Goal: Task Accomplishment & Management: Manage account settings

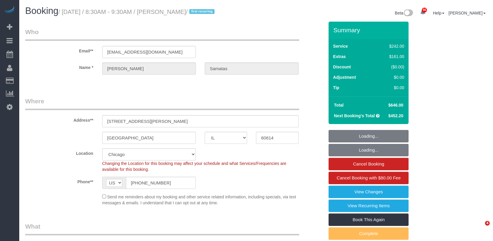
select select "IL"
select select "512"
select select "number:1"
select select "number:58"
select select "number:139"
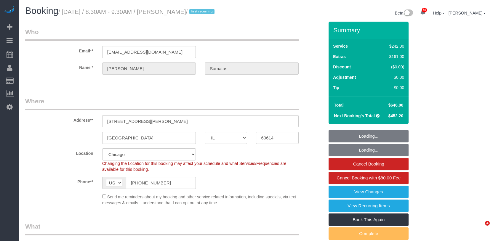
select select "number:104"
select select "6"
select select "1"
select select "5"
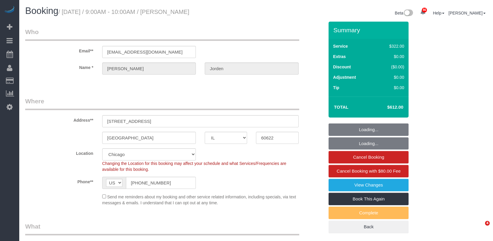
select select "IL"
select select "514"
select select "number:1"
select select "number:58"
select select "number:139"
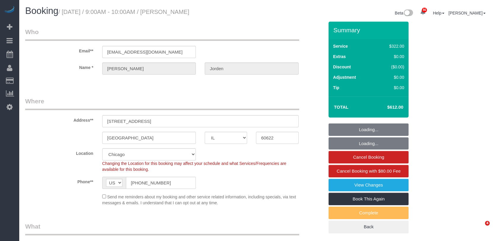
select select "number:108"
select select "5"
select select "spot1"
select select "IL"
select select "514"
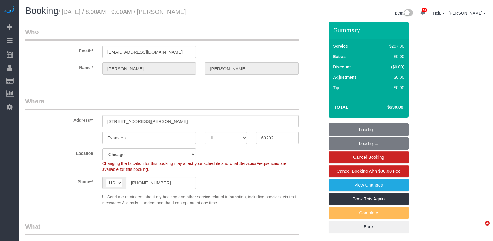
select select "2"
select select "5"
select select "spot1"
select select "number:1"
select select "number:58"
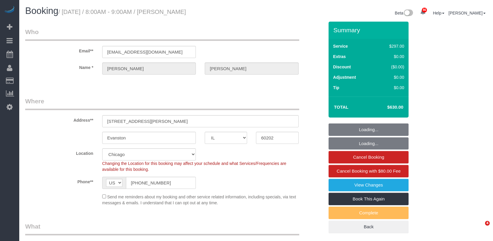
select select "number:139"
select select "number:108"
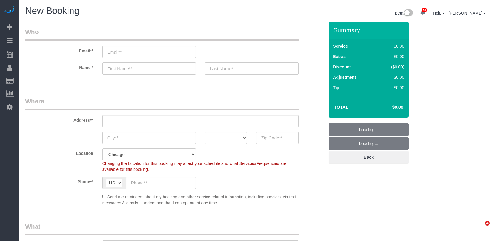
select select "512"
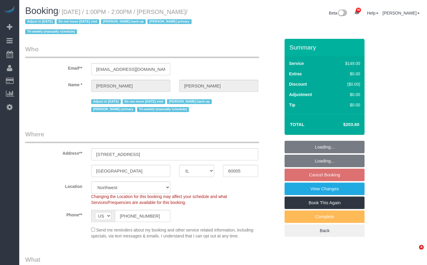
select select "IL"
select select "3"
select select "4"
select select "number:1"
select select "number:65"
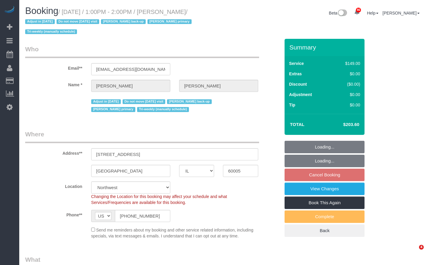
select select "number:139"
select select "number:105"
select select "number:98"
select select "number:141"
select select "number:143"
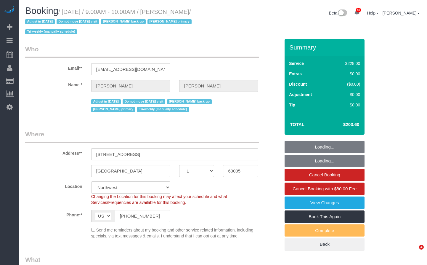
select select "IL"
select select "512"
select select "number:1"
select select "number:65"
select select "number:139"
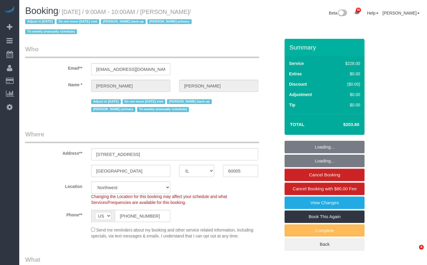
select select "number:105"
select select "4"
select select "IL"
select select "number:1"
select select "number:65"
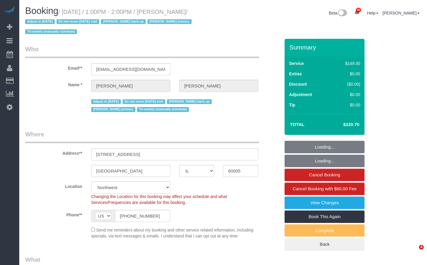
select select "number:139"
select select "number:105"
select select "number:98"
select select "number:141"
select select "number:143"
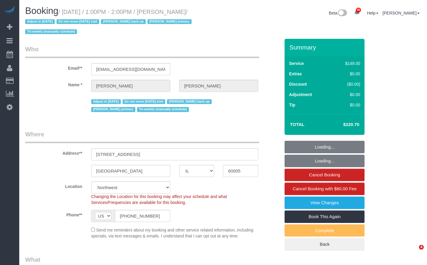
select select "object:1305"
select select "3"
select select "4"
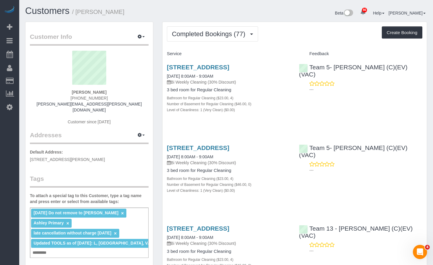
click at [59, 9] on link "Customers" at bounding box center [47, 11] width 44 height 10
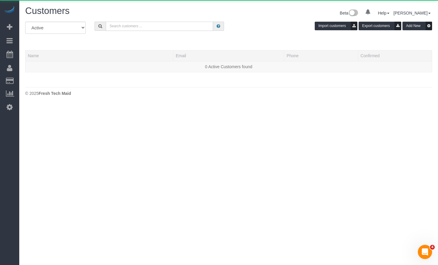
click at [174, 25] on input "text" at bounding box center [159, 26] width 107 height 9
paste input "Anthony Chambers"
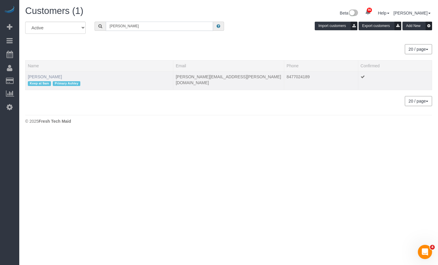
type input "Anthony Chambers"
click at [47, 75] on link "Anthony Chambers" at bounding box center [45, 76] width 34 height 5
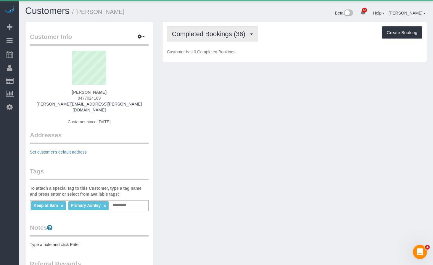
click at [201, 34] on span "Completed Bookings (36)" at bounding box center [210, 33] width 76 height 7
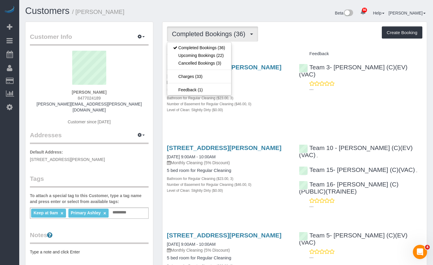
click at [322, 29] on div "Completed Bookings (36) Completed Bookings (36) Upcoming Bookings (22) Cancelle…" at bounding box center [295, 33] width 256 height 15
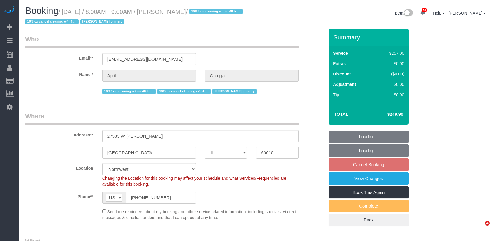
select select "IL"
select select "512"
select select "number:1"
select select "number:65"
select select "number:139"
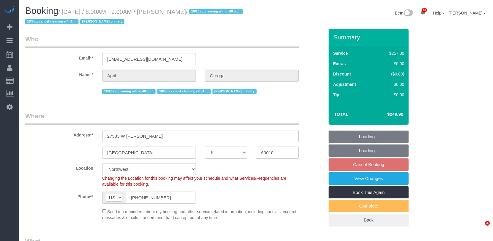
select select "number:104"
select select "4"
select select "IL"
select select "512"
select select "number:1"
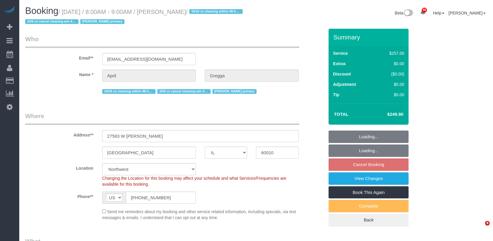
select select "number:65"
select select "number:139"
select select "number:104"
select select "4"
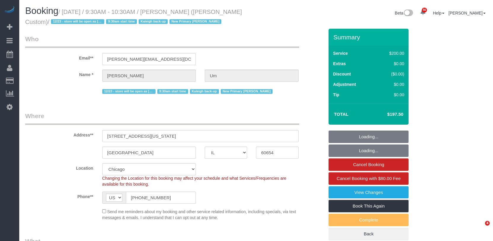
select select "IL"
select select "512"
select select "2"
select select "string:fspay-02be4c91-19f8-4229-8070-9e16dee21cb8"
select select "number:1"
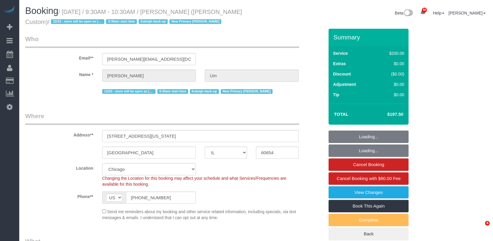
select select "number:58"
select select "number:139"
select select "number:108"
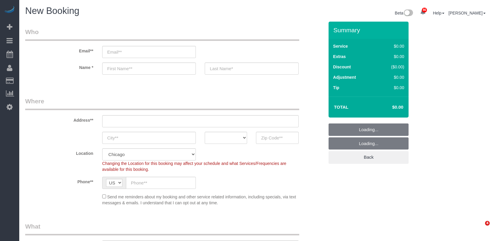
select select "512"
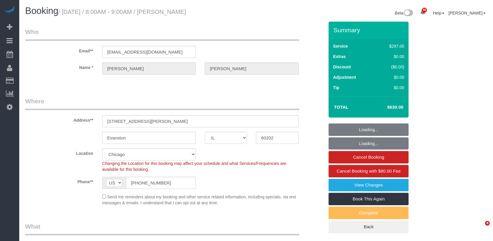
select select "IL"
select select "514"
select select "2"
select select "5"
select select "number:1"
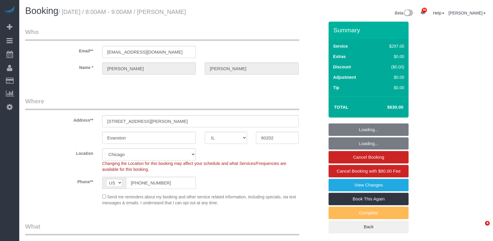
select select "number:58"
select select "number:139"
select select "number:108"
select select "spot1"
select select "IL"
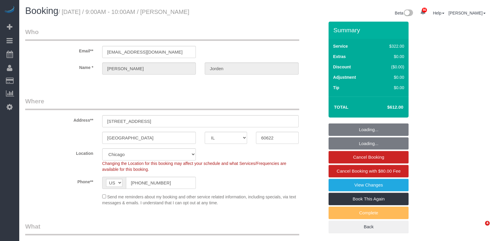
select select "514"
select select "5"
select select "spot1"
select select "number:1"
select select "number:58"
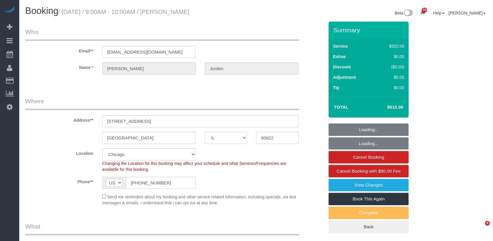
select select "number:139"
select select "number:108"
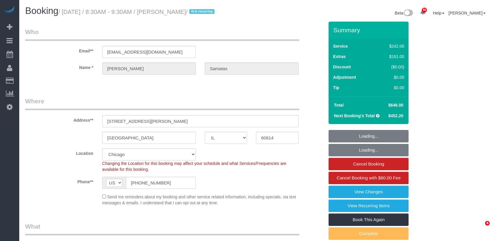
select select "IL"
select select "512"
select select "6"
select select "1"
select select "5"
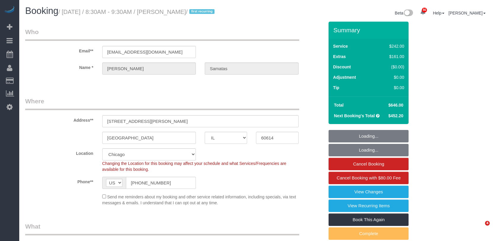
select select "number:1"
select select "number:58"
select select "number:139"
select select "number:104"
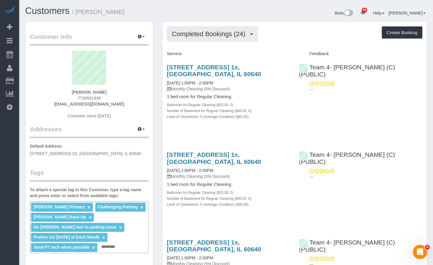
click at [202, 33] on span "Completed Bookings (24)" at bounding box center [210, 33] width 76 height 7
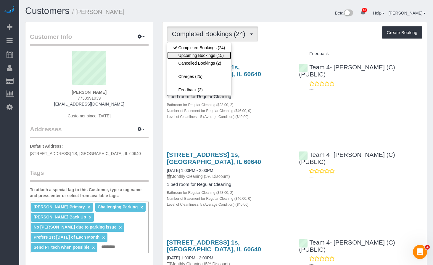
click at [204, 57] on link "Upcoming Bookings (15)" at bounding box center [199, 56] width 64 height 8
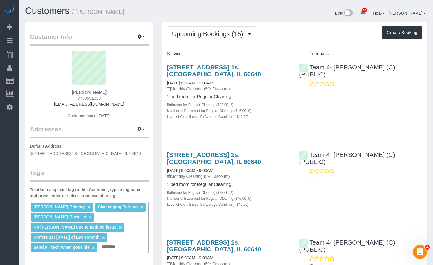
drag, startPoint x: 189, startPoint y: 72, endPoint x: 161, endPoint y: 66, distance: 27.9
copy link "830 West Agatite Apt. 1s, Chicago, IL 60640"
drag, startPoint x: 220, startPoint y: 63, endPoint x: 281, endPoint y: 46, distance: 63.7
click at [298, 39] on div "Upcoming Bookings (15) Completed Bookings (24) Upcoming Bookings (15) Cancelled…" at bounding box center [295, 33] width 256 height 15
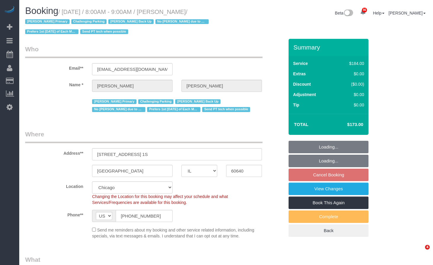
select select "IL"
select select "512"
select select "number:1"
select select "number:58"
select select "number:139"
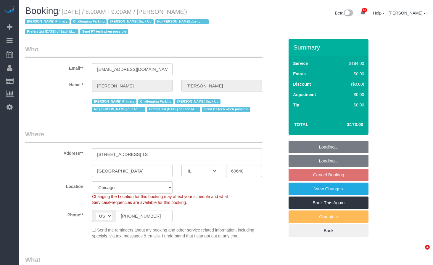
select select "number:106"
select select "spot1"
select select "2"
select select "5"
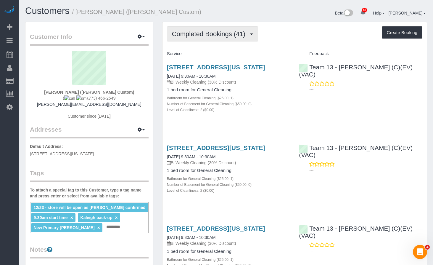
click at [210, 36] on span "Completed Bookings (41)" at bounding box center [210, 33] width 76 height 7
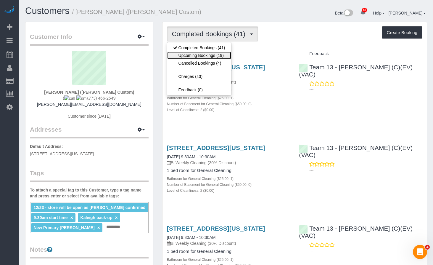
click at [207, 53] on link "Upcoming Bookings (19)" at bounding box center [199, 56] width 64 height 8
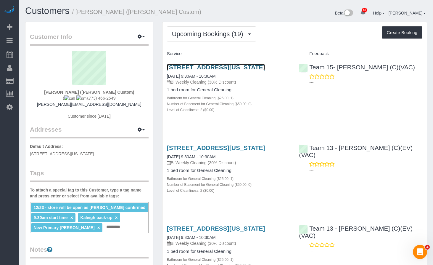
click at [210, 68] on link "[STREET_ADDRESS][US_STATE]" at bounding box center [216, 67] width 98 height 7
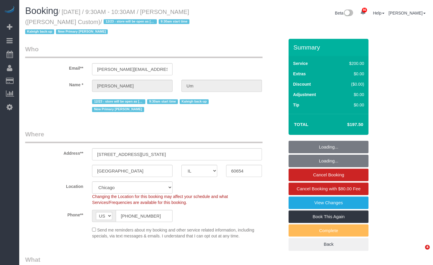
select select "IL"
select select "string:fspay-02be4c91-19f8-4229-8070-9e16dee21cb8"
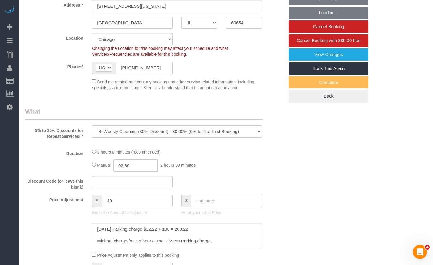
select select "object:1062"
select select "number:1"
select select "number:58"
select select "number:139"
select select "number:108"
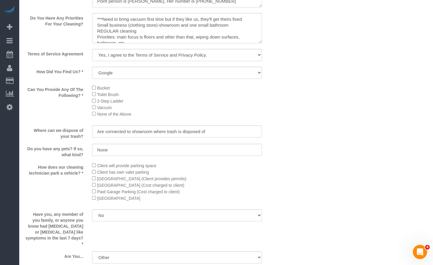
select select "512"
select select "2"
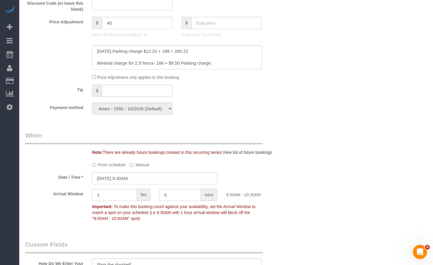
select select "2"
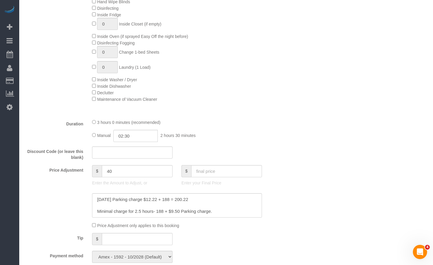
scroll to position [462, 0]
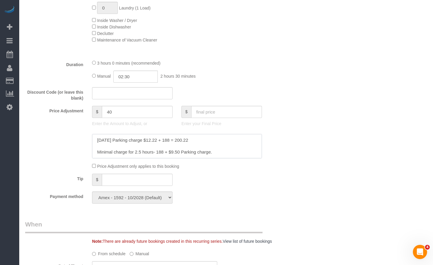
click at [96, 134] on textarea at bounding box center [177, 146] width 170 height 24
click at [107, 134] on textarea at bounding box center [177, 146] width 170 height 24
click at [120, 134] on textarea at bounding box center [177, 146] width 170 height 24
paste textarea "14.60"
click at [149, 134] on textarea at bounding box center [177, 146] width 170 height 24
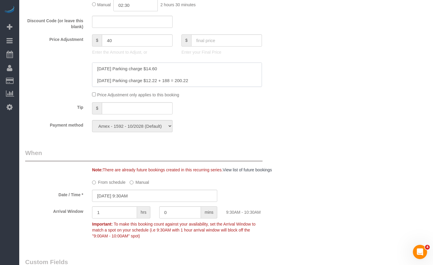
scroll to position [503, 0]
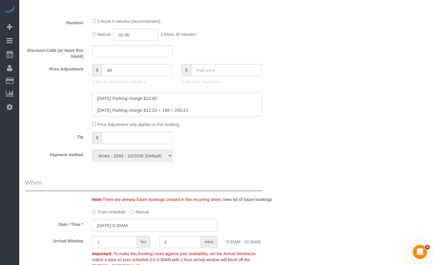
click at [209, 92] on textarea at bounding box center [177, 104] width 170 height 24
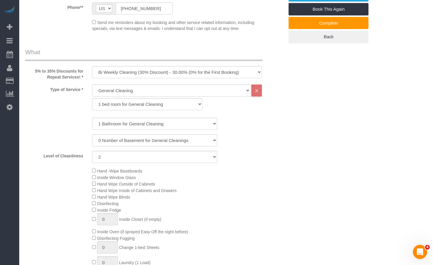
scroll to position [385, 0]
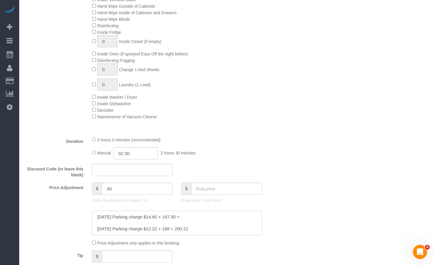
click at [199, 211] on textarea at bounding box center [177, 223] width 170 height 24
click at [184, 211] on textarea at bounding box center [177, 223] width 170 height 24
drag, startPoint x: 198, startPoint y: 200, endPoint x: 183, endPoint y: 200, distance: 14.5
click at [183, 211] on textarea at bounding box center [177, 223] width 170 height 24
type textarea "10/6/2025 Parking charge $14.60 + 197.50 = $212.1 9/22/2025 Parking charge $12.…"
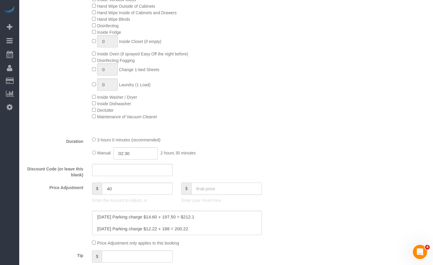
click at [213, 182] on input "text" at bounding box center [226, 188] width 71 height 12
paste input "212.1"
type input "212.1"
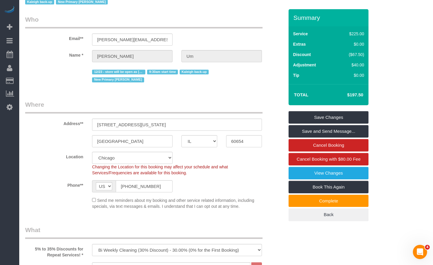
scroll to position [0, 0]
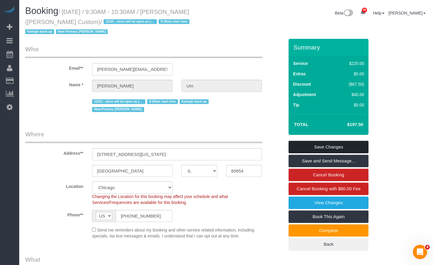
type input "54.6"
click at [339, 141] on link "Save Changes" at bounding box center [329, 147] width 80 height 12
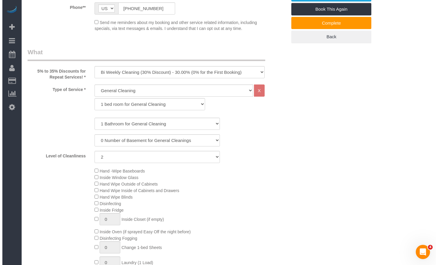
scroll to position [385, 0]
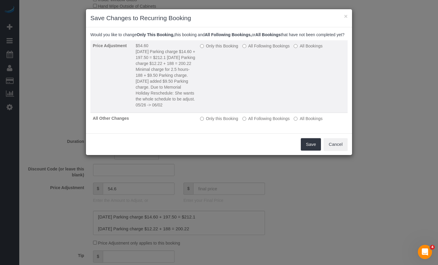
click at [221, 49] on label "Only this Booking" at bounding box center [219, 46] width 38 height 6
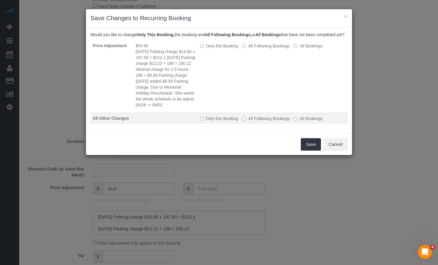
click at [262, 121] on label "All Following Bookings" at bounding box center [265, 118] width 47 height 6
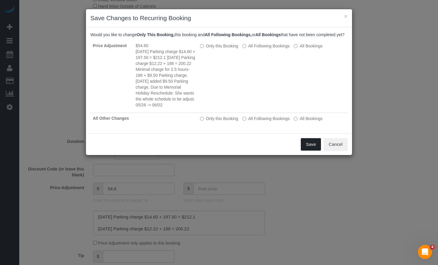
click at [310, 150] on button "Save" at bounding box center [311, 144] width 20 height 12
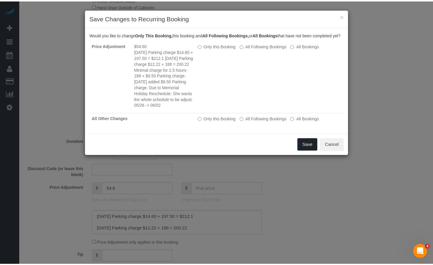
scroll to position [4, 0]
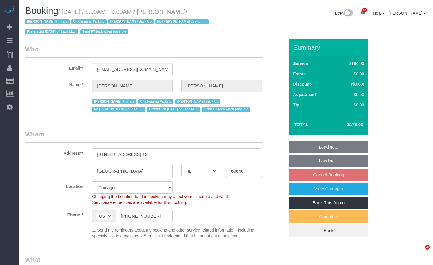
select select "IL"
select select "512"
select select "2"
select select "5"
select select "spot1"
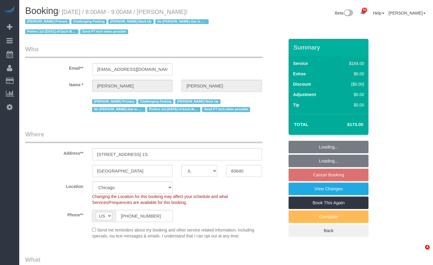
select select "number:1"
select select "number:58"
select select "number:139"
select select "number:106"
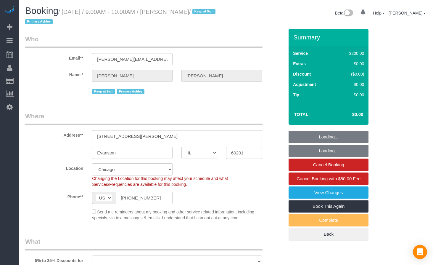
select select "IL"
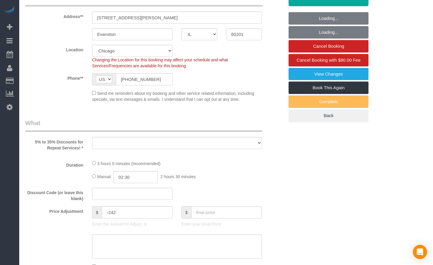
select select "object:966"
select select "512"
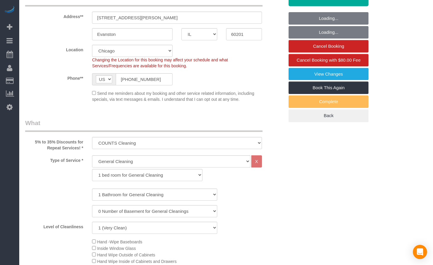
select select "number:1"
select select "number:65"
select select "number:139"
select select "number:104"
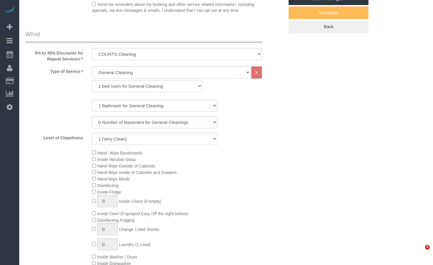
select select "object:1363"
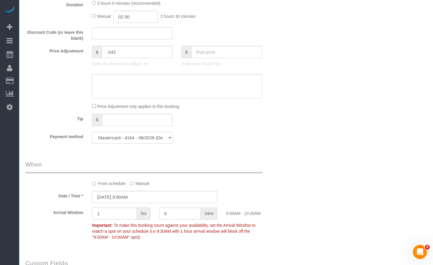
scroll to position [533, 0]
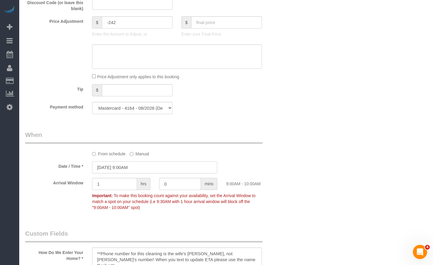
click at [137, 163] on input "10/07/2025 9:00AM" at bounding box center [154, 167] width 125 height 12
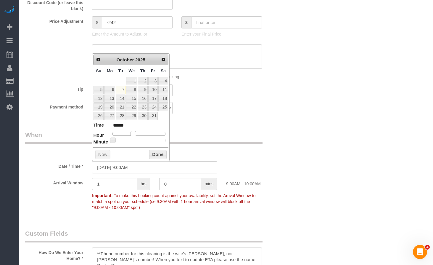
type input "10/07/2025 10:00AM"
type input "*******"
type input "10/07/2025 11:00AM"
type input "*******"
type input "10/07/2025 10:00AM"
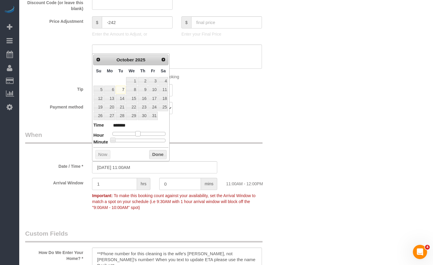
type input "*******"
type input "10/07/2025 9:00AM"
type input "******"
click at [136, 135] on div at bounding box center [139, 134] width 53 height 4
type input "10/07/2025 9:05AM"
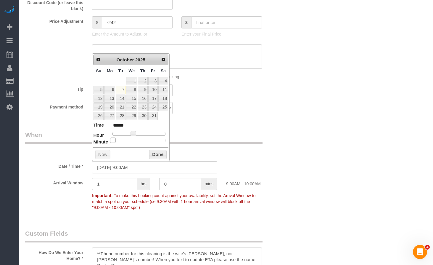
type input "******"
type input "10/07/2025 9:10AM"
type input "******"
type input "10/07/2025 9:15AM"
type input "******"
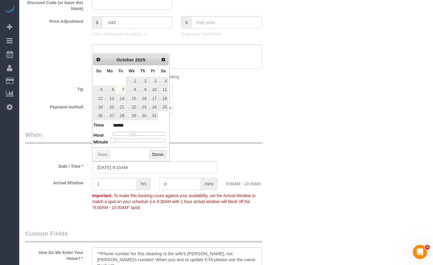
type input "10/07/2025 9:20AM"
type input "******"
type input "10/07/2025 9:25AM"
type input "******"
type input "10/07/2025 9:30AM"
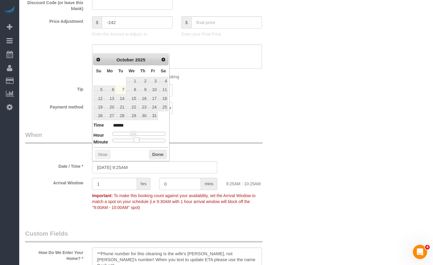
type input "******"
drag, startPoint x: 112, startPoint y: 142, endPoint x: 139, endPoint y: 142, distance: 27.8
click at [139, 142] on span at bounding box center [141, 139] width 5 height 5
click at [154, 153] on button "Done" at bounding box center [157, 154] width 17 height 9
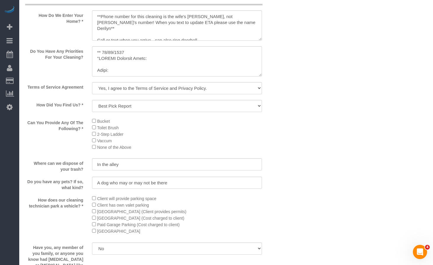
scroll to position [948, 0]
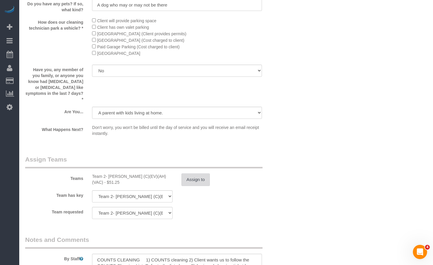
click at [195, 177] on button "Assign to" at bounding box center [196, 179] width 28 height 12
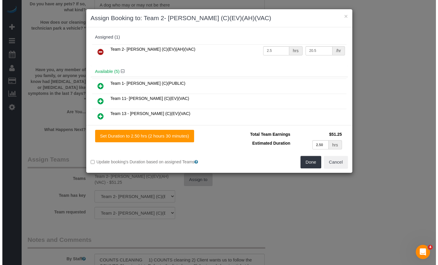
scroll to position [947, 0]
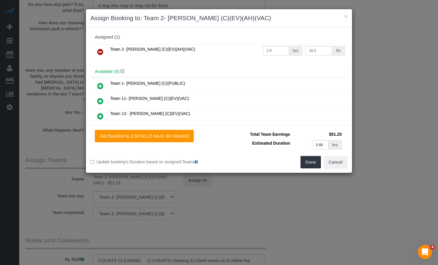
click at [99, 51] on icon at bounding box center [100, 51] width 6 height 7
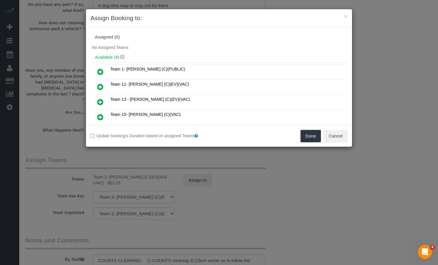
click at [98, 100] on icon at bounding box center [100, 101] width 6 height 7
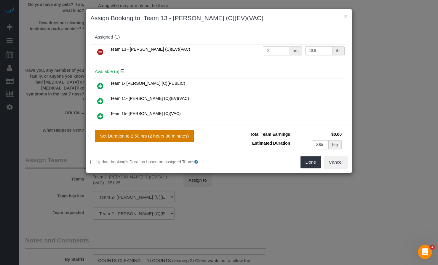
click at [170, 131] on button "Set Duration to 2.50 hrs (2 hours 30 minutes)" at bounding box center [144, 136] width 99 height 12
type input "2.50"
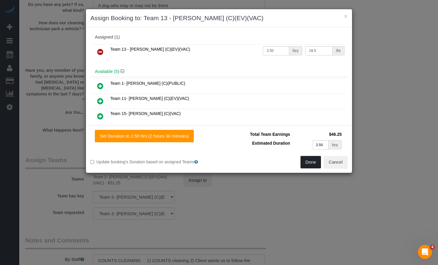
click at [306, 163] on button "Done" at bounding box center [310, 162] width 21 height 12
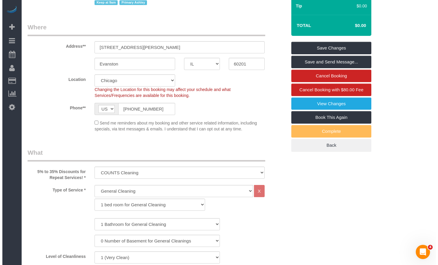
scroll to position [0, 0]
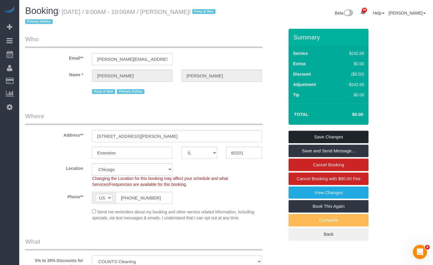
click at [327, 138] on link "Save Changes" at bounding box center [329, 137] width 80 height 12
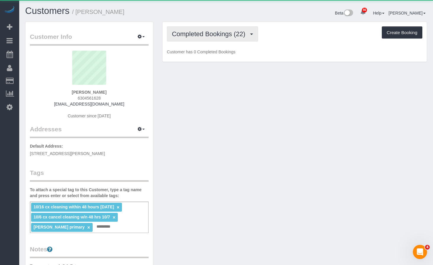
click at [217, 37] on span "Completed Bookings (22)" at bounding box center [210, 33] width 76 height 7
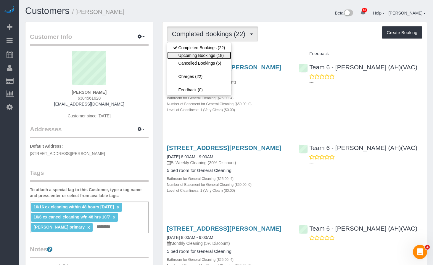
click at [210, 53] on link "Upcoming Bookings (18)" at bounding box center [199, 56] width 64 height 8
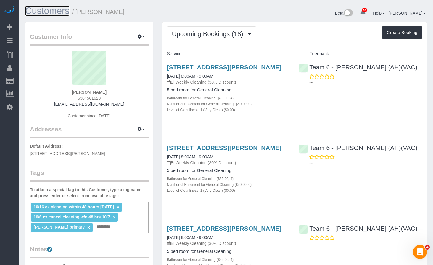
click at [56, 11] on link "Customers" at bounding box center [47, 11] width 44 height 10
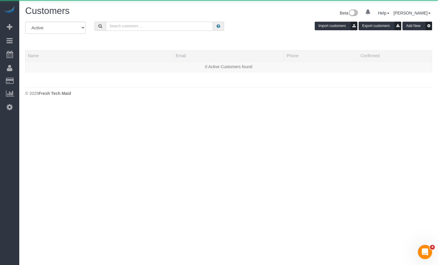
click at [153, 26] on input "text" at bounding box center [159, 26] width 107 height 9
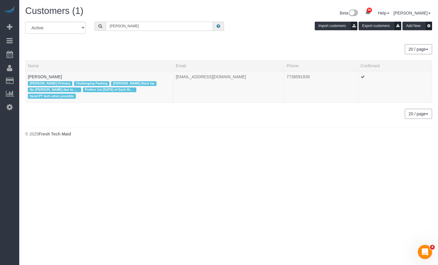
drag, startPoint x: 148, startPoint y: 24, endPoint x: 52, endPoint y: 22, distance: 96.3
click at [52, 23] on div "All Active Archived [PERSON_NAME] Import customers Export customers Add New" at bounding box center [228, 30] width 415 height 17
type input "c"
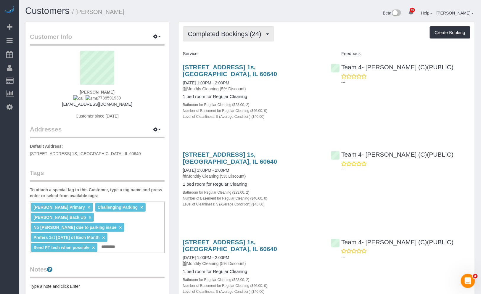
click at [256, 33] on span "Completed Bookings (24)" at bounding box center [226, 33] width 76 height 7
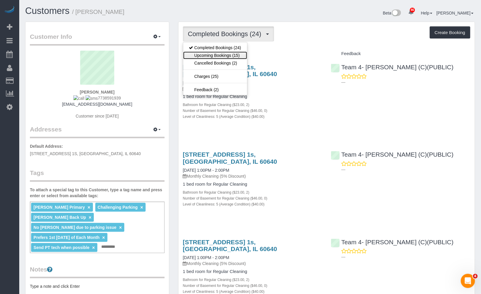
click at [240, 57] on link "Upcoming Bookings (15)" at bounding box center [215, 56] width 64 height 8
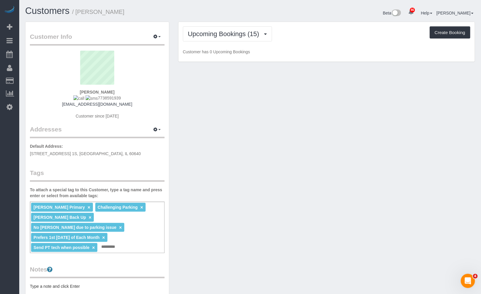
click at [268, 20] on div "Beta 86 Your Notifications You have 0 alerts × You have 1 to charge for [DATE] …" at bounding box center [364, 14] width 229 height 16
